Goal: Information Seeking & Learning: Check status

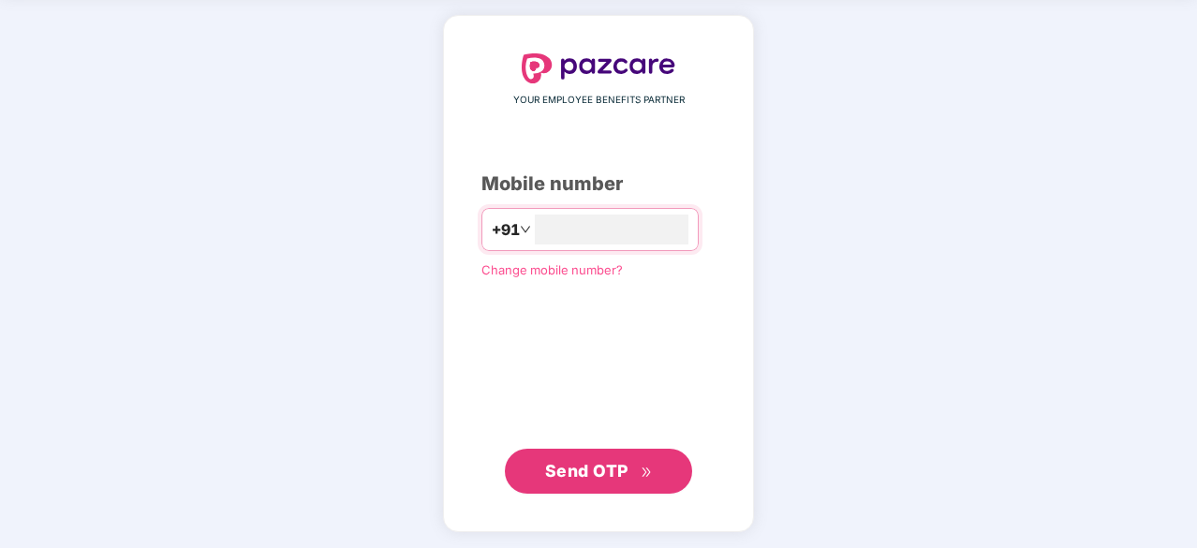
type input "**********"
click at [599, 473] on span "Send OTP" at bounding box center [586, 470] width 83 height 20
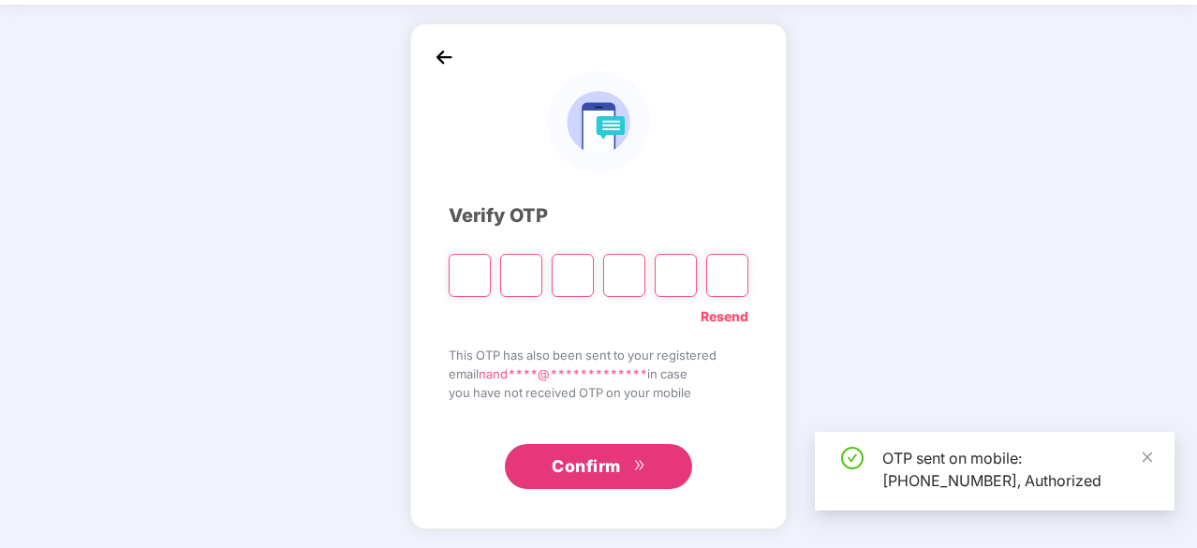
scroll to position [62, 0]
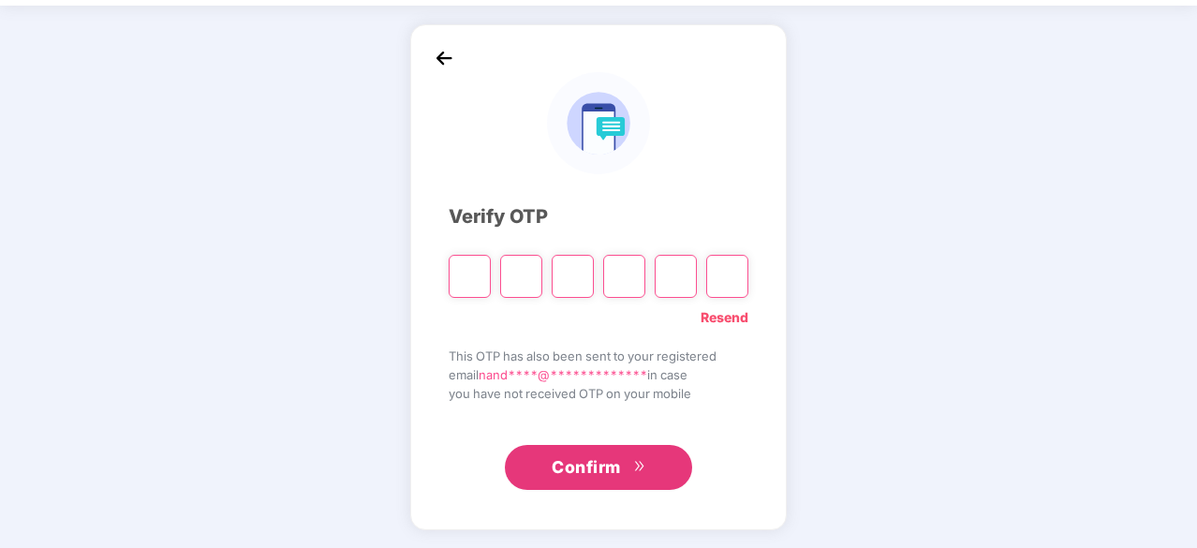
type input "*"
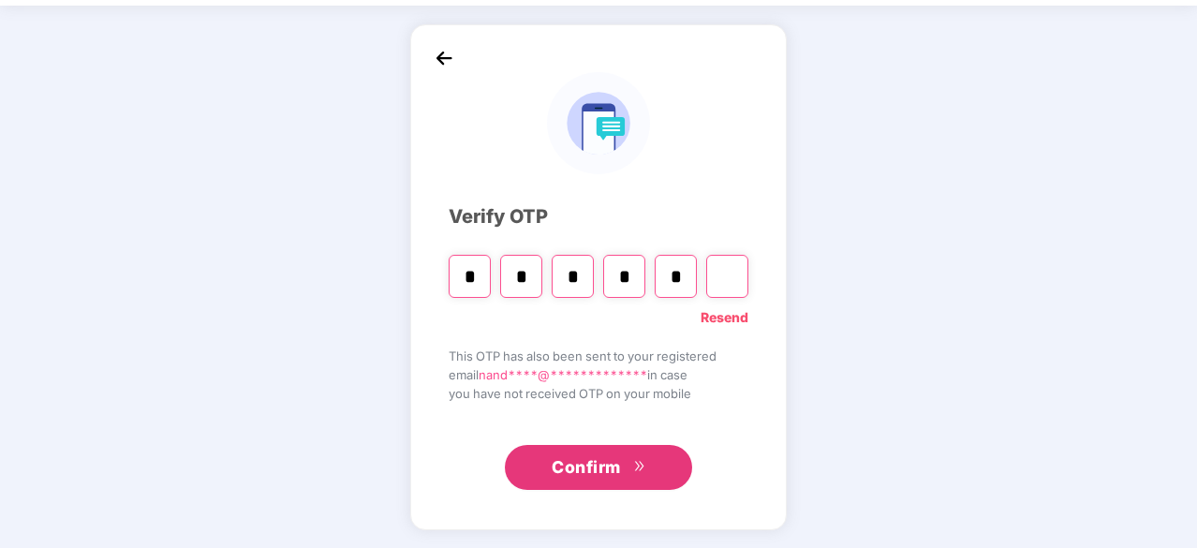
type input "*"
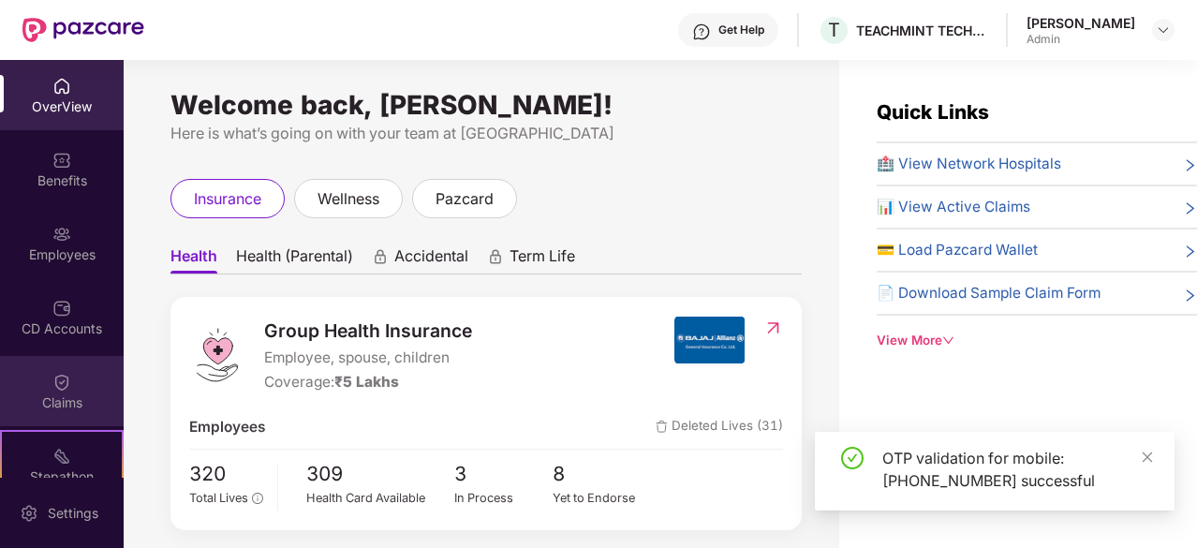
click at [66, 404] on div "Claims" at bounding box center [62, 402] width 124 height 19
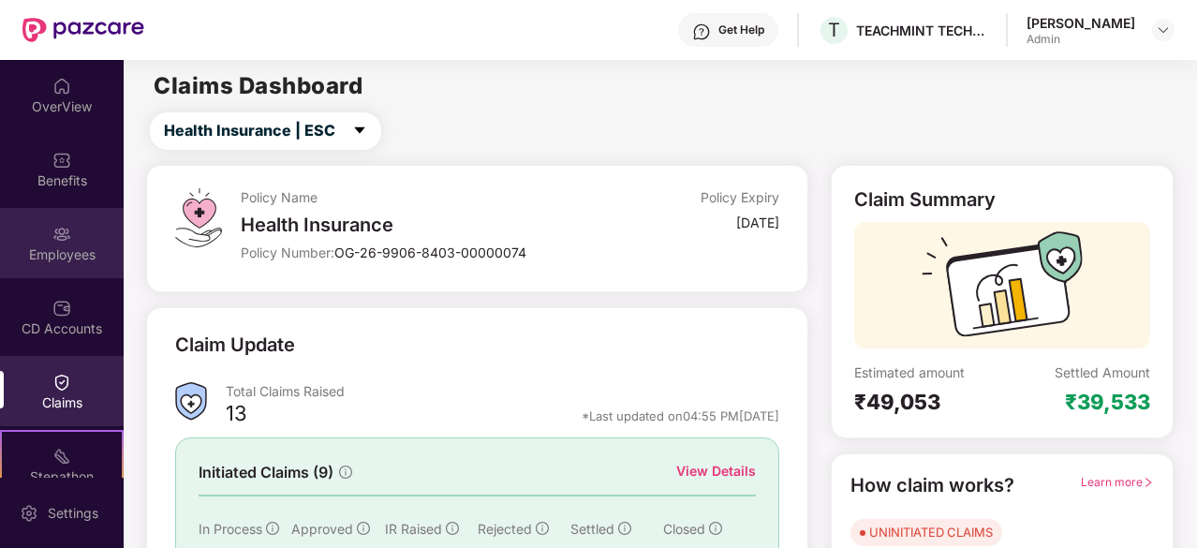
click at [78, 258] on div "Employees" at bounding box center [62, 254] width 124 height 19
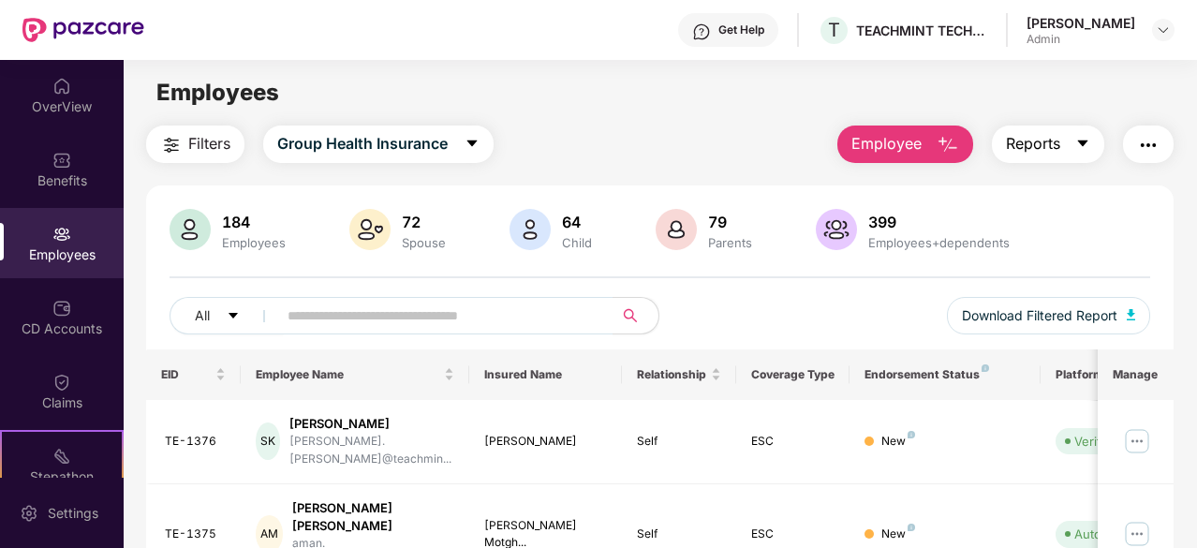
click at [1085, 138] on icon "caret-down" at bounding box center [1082, 143] width 15 height 15
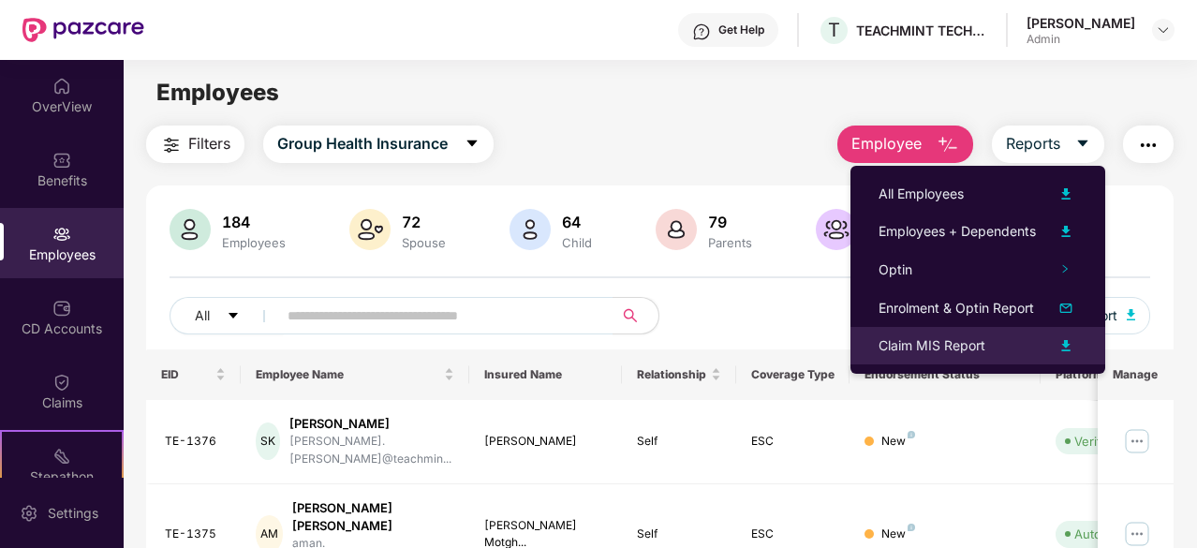
click at [1064, 349] on img at bounding box center [1066, 345] width 22 height 22
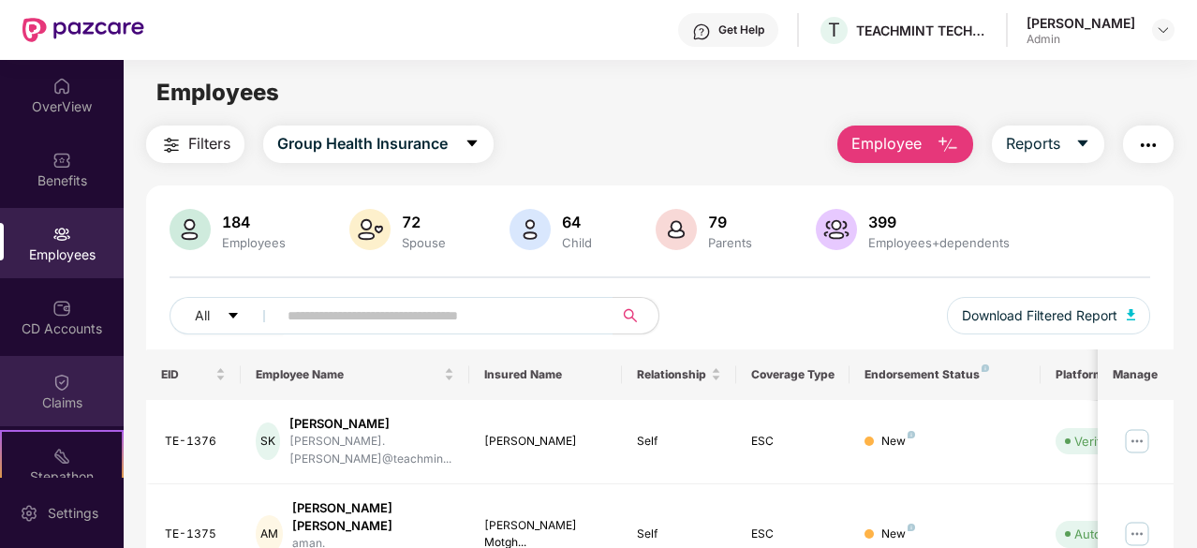
click at [49, 402] on div "Claims" at bounding box center [62, 402] width 124 height 19
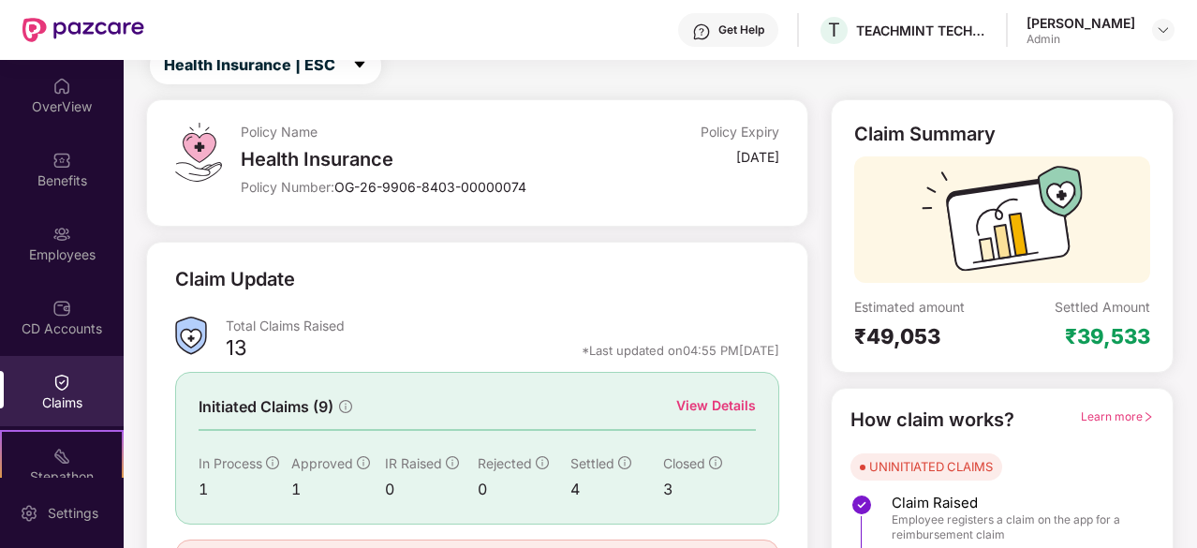
scroll to position [94, 0]
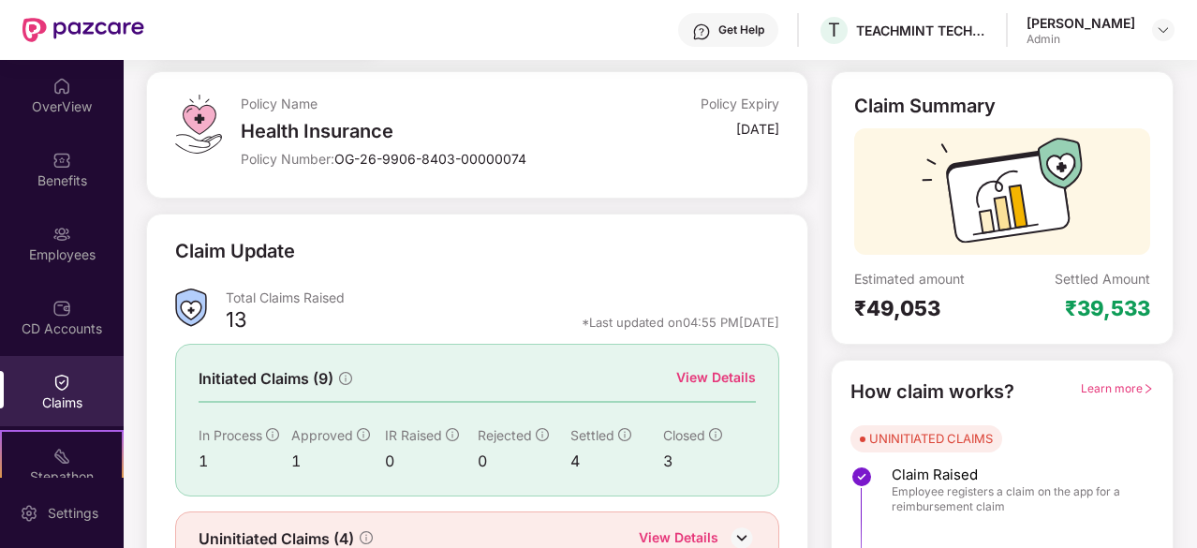
click at [726, 378] on div "View Details" at bounding box center [716, 377] width 80 height 21
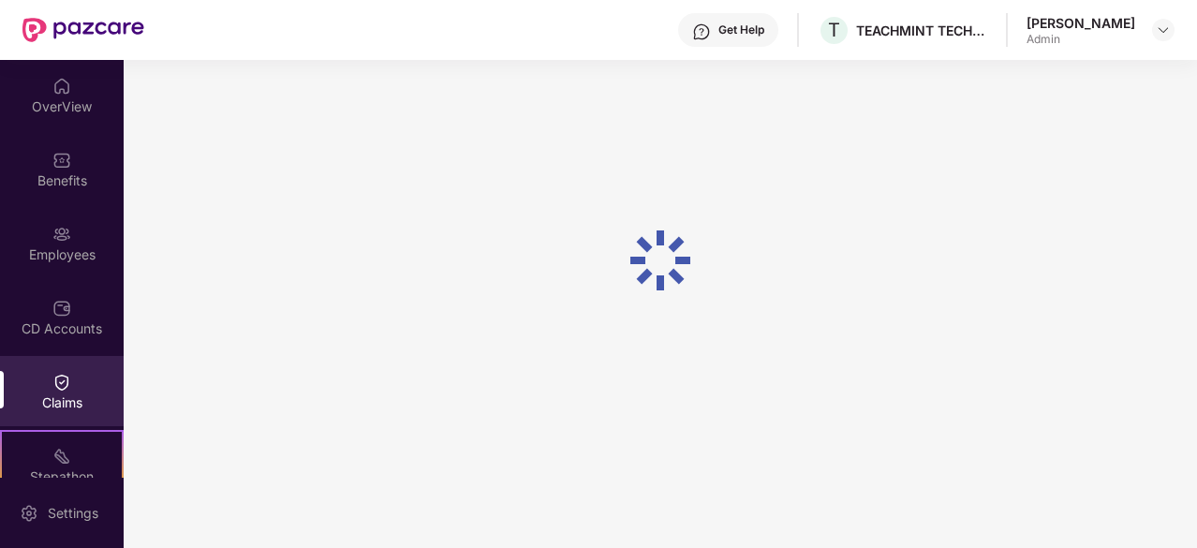
scroll to position [60, 0]
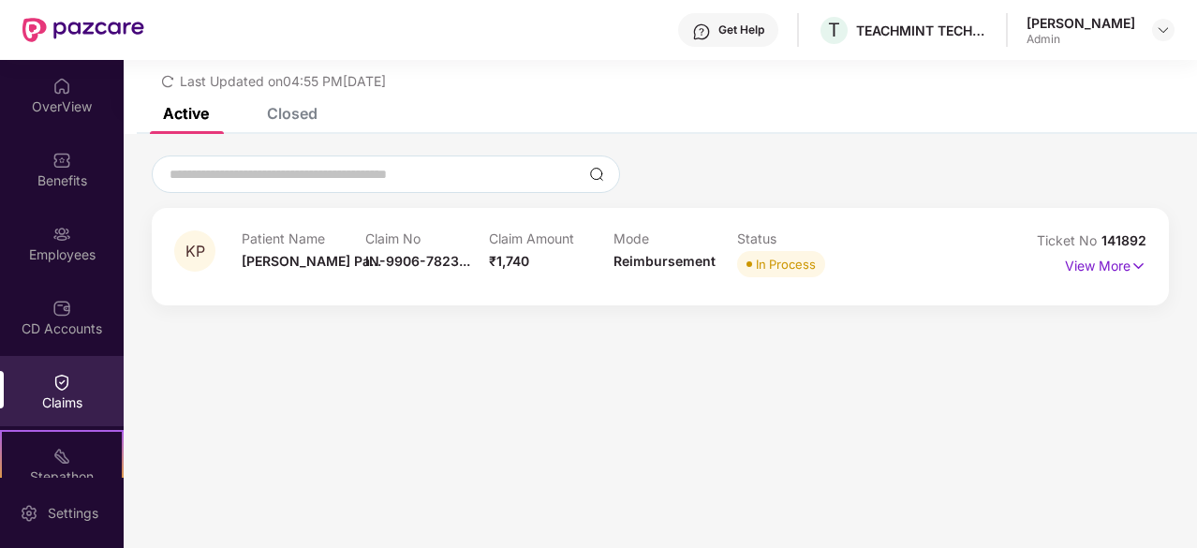
click at [288, 111] on div "Closed" at bounding box center [292, 113] width 51 height 19
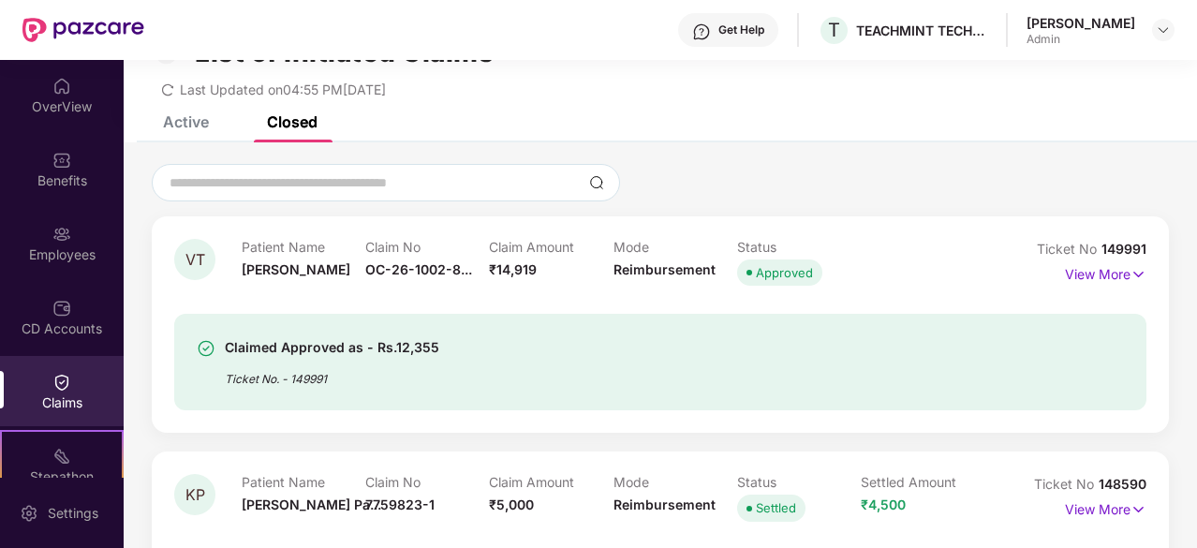
scroll to position [29, 0]
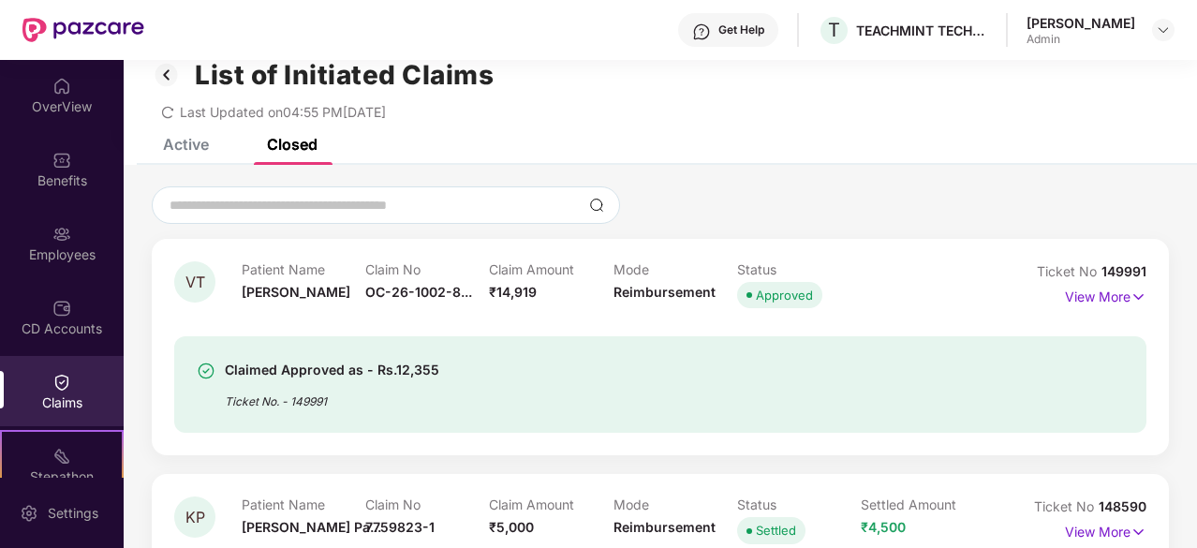
click at [158, 72] on img at bounding box center [167, 75] width 30 height 32
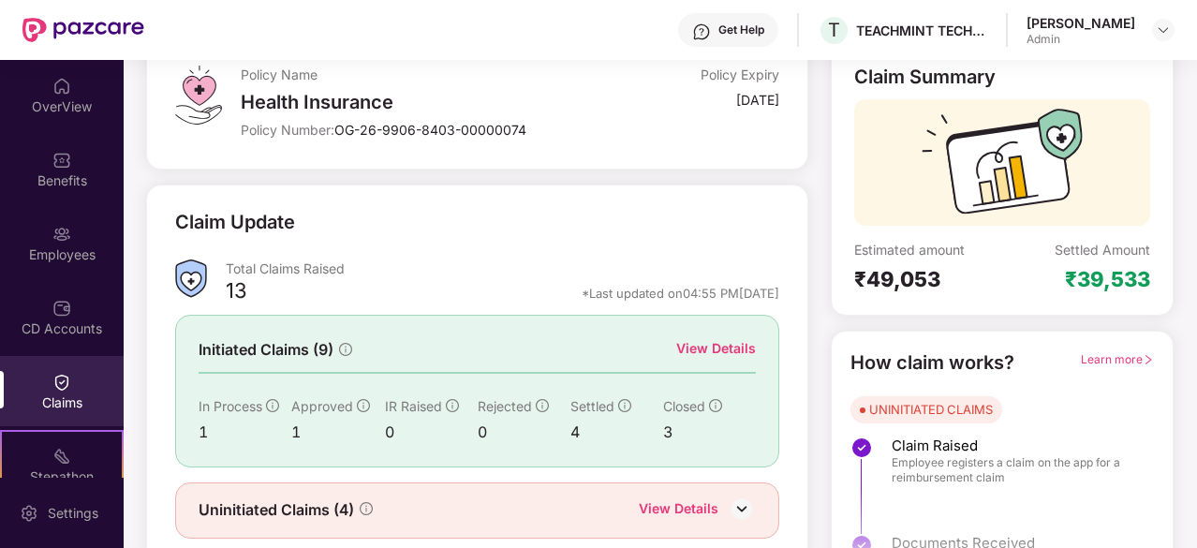
scroll to position [184, 0]
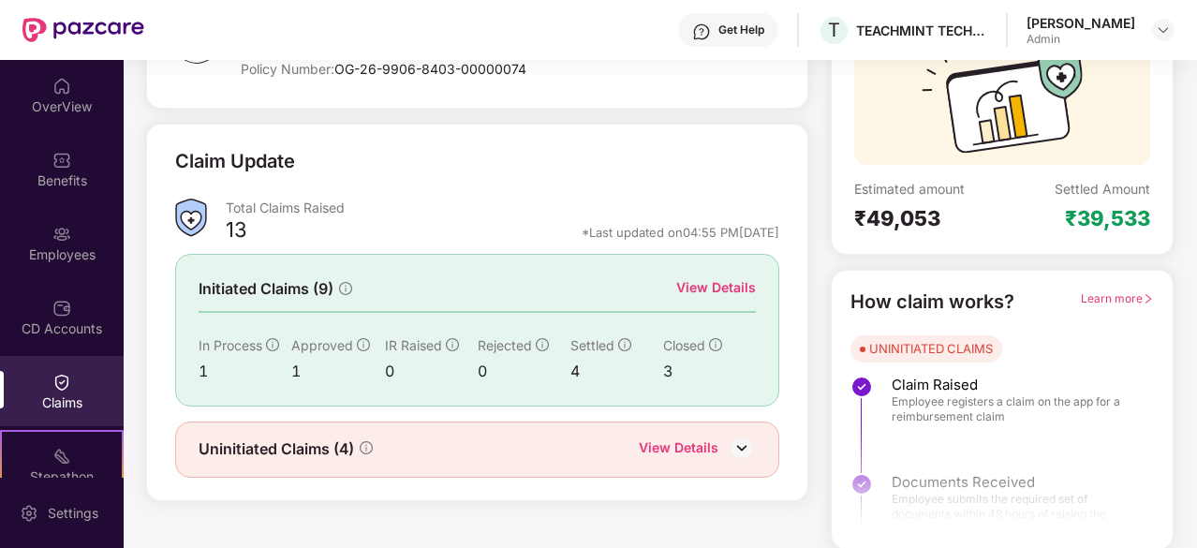
click at [748, 446] on img at bounding box center [742, 448] width 28 height 28
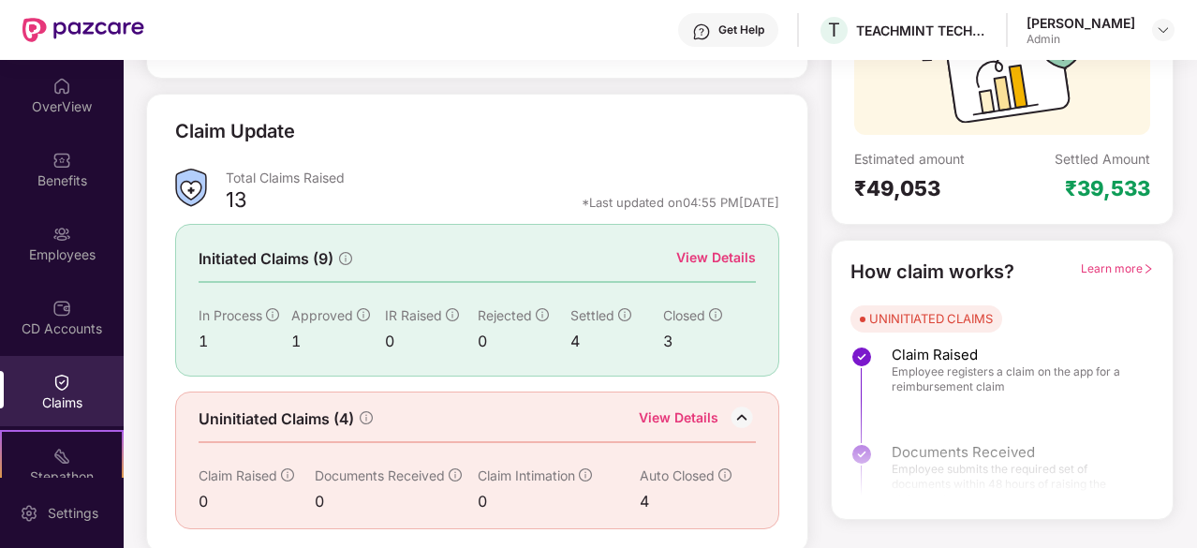
click at [688, 411] on div "View Details" at bounding box center [679, 419] width 80 height 24
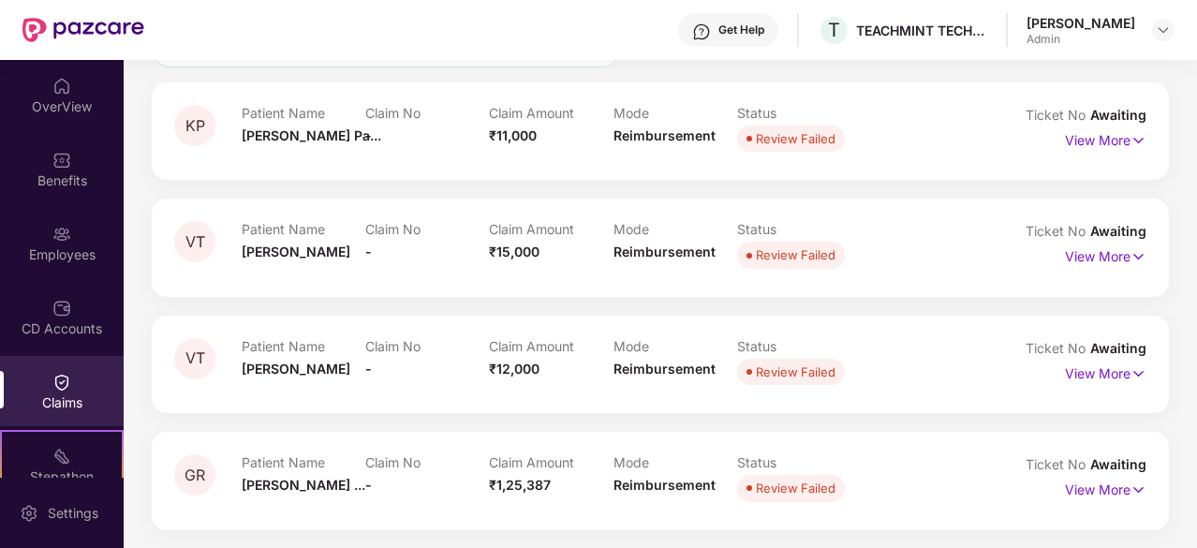
scroll to position [191, 0]
click at [52, 162] on img at bounding box center [61, 160] width 19 height 19
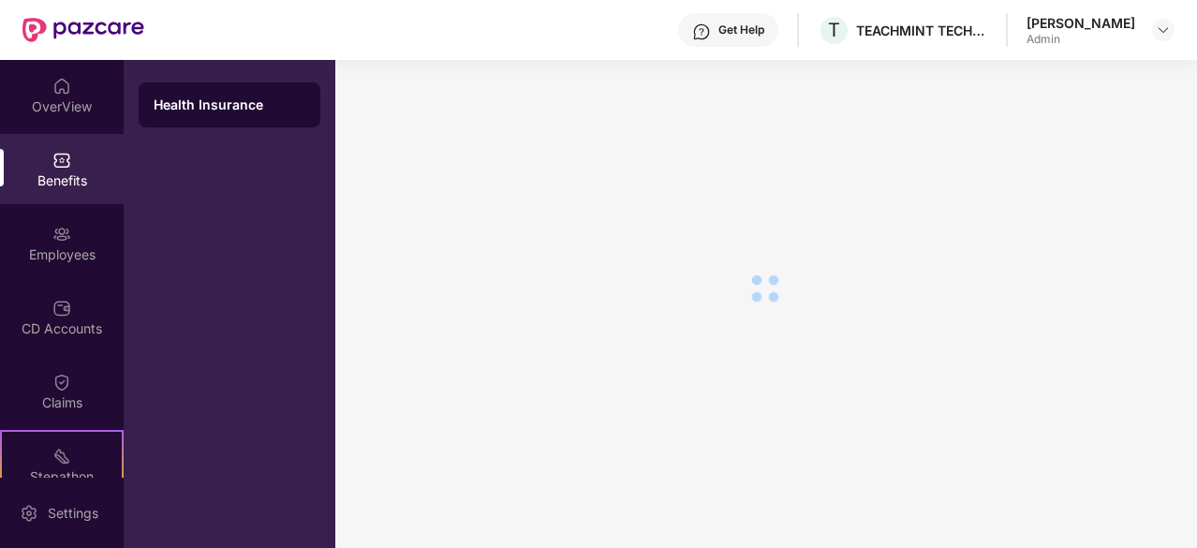
scroll to position [32, 0]
click at [61, 95] on img at bounding box center [61, 86] width 19 height 19
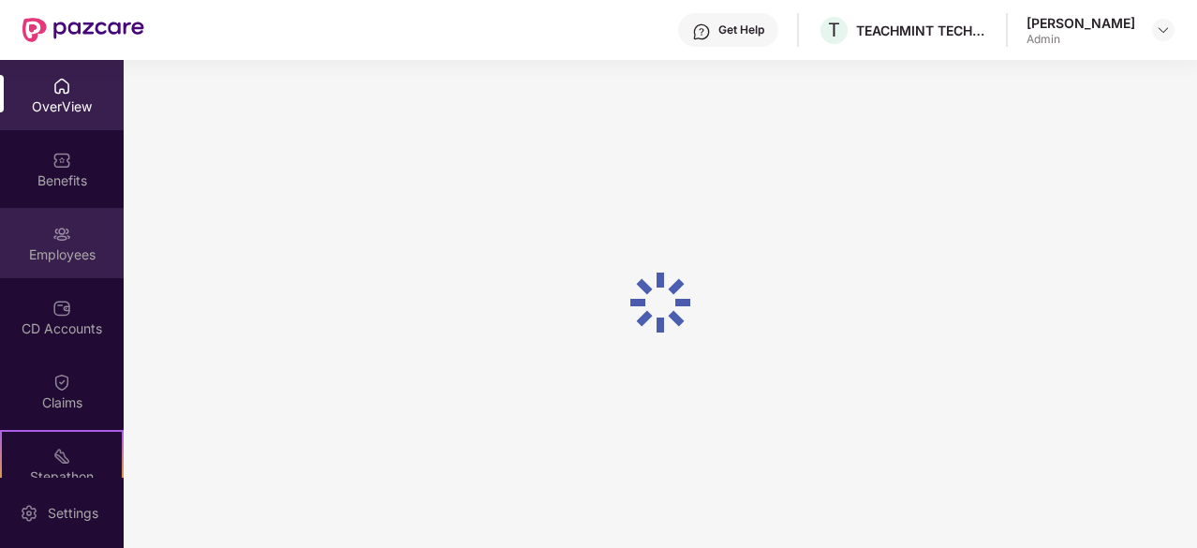
scroll to position [60, 0]
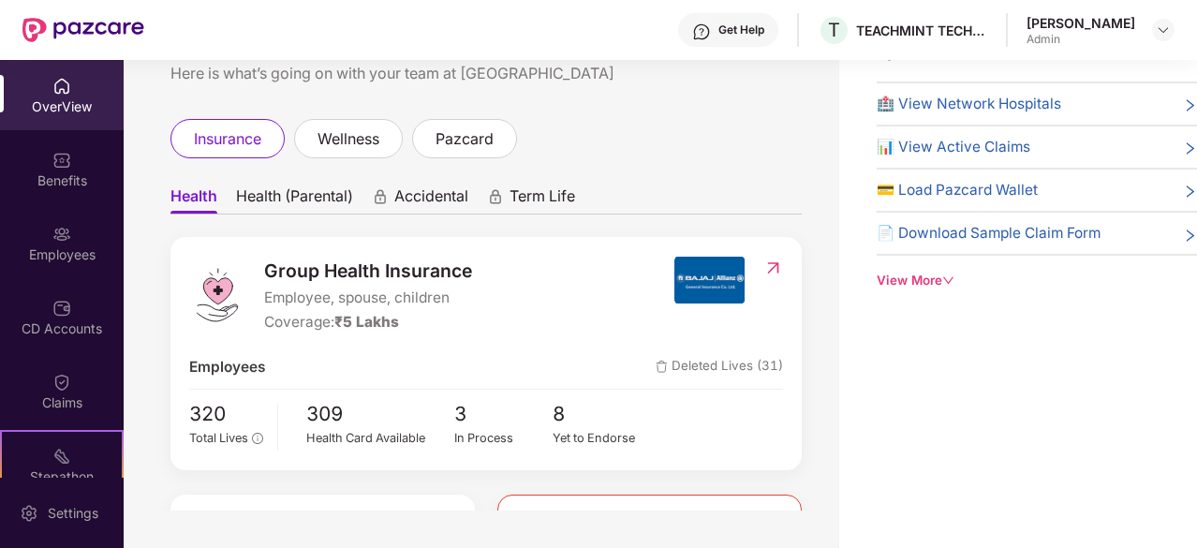
click at [54, 241] on img at bounding box center [61, 234] width 19 height 19
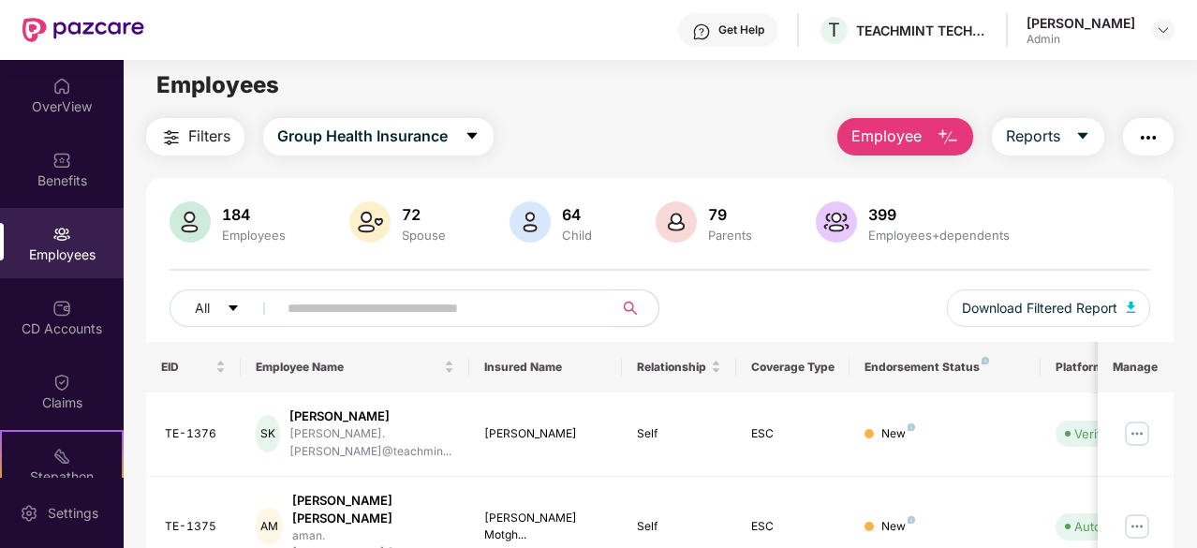
scroll to position [0, 0]
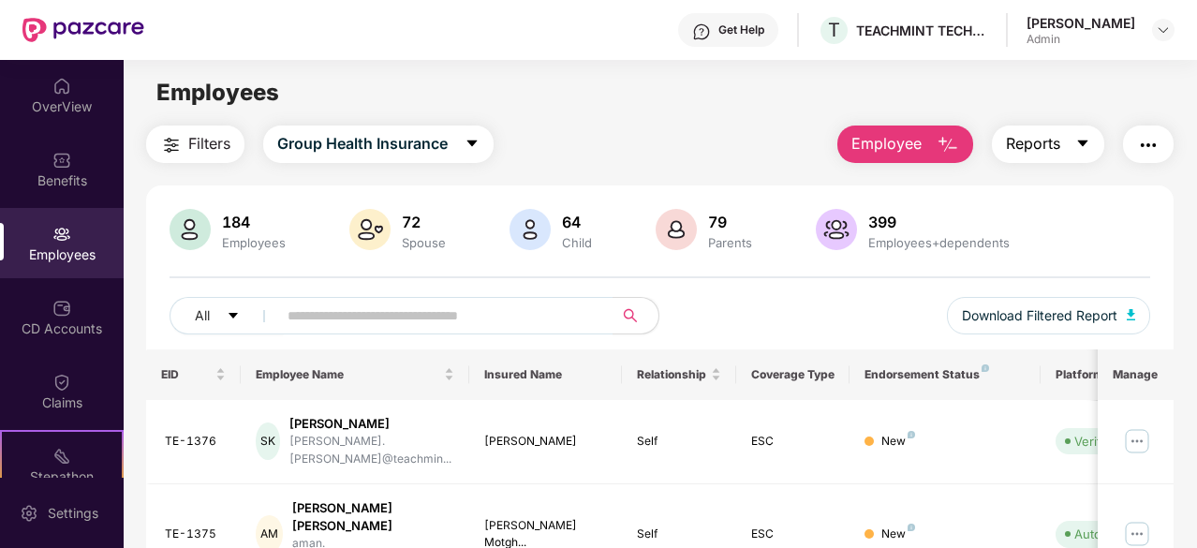
click at [1059, 134] on span "Reports" at bounding box center [1033, 143] width 54 height 23
